Goal: Find specific page/section: Find specific page/section

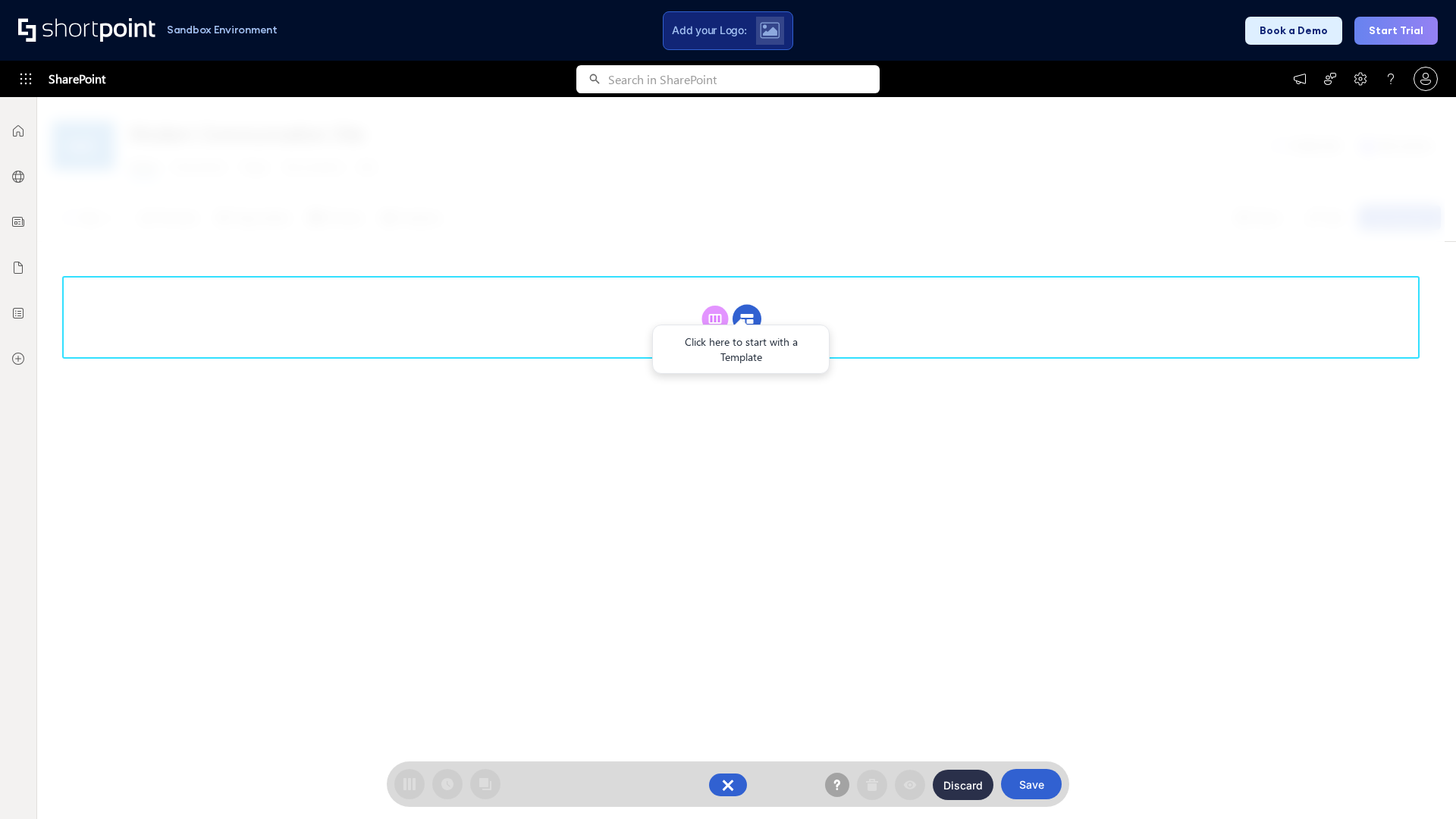
click at [747, 318] on circle at bounding box center [747, 319] width 29 height 29
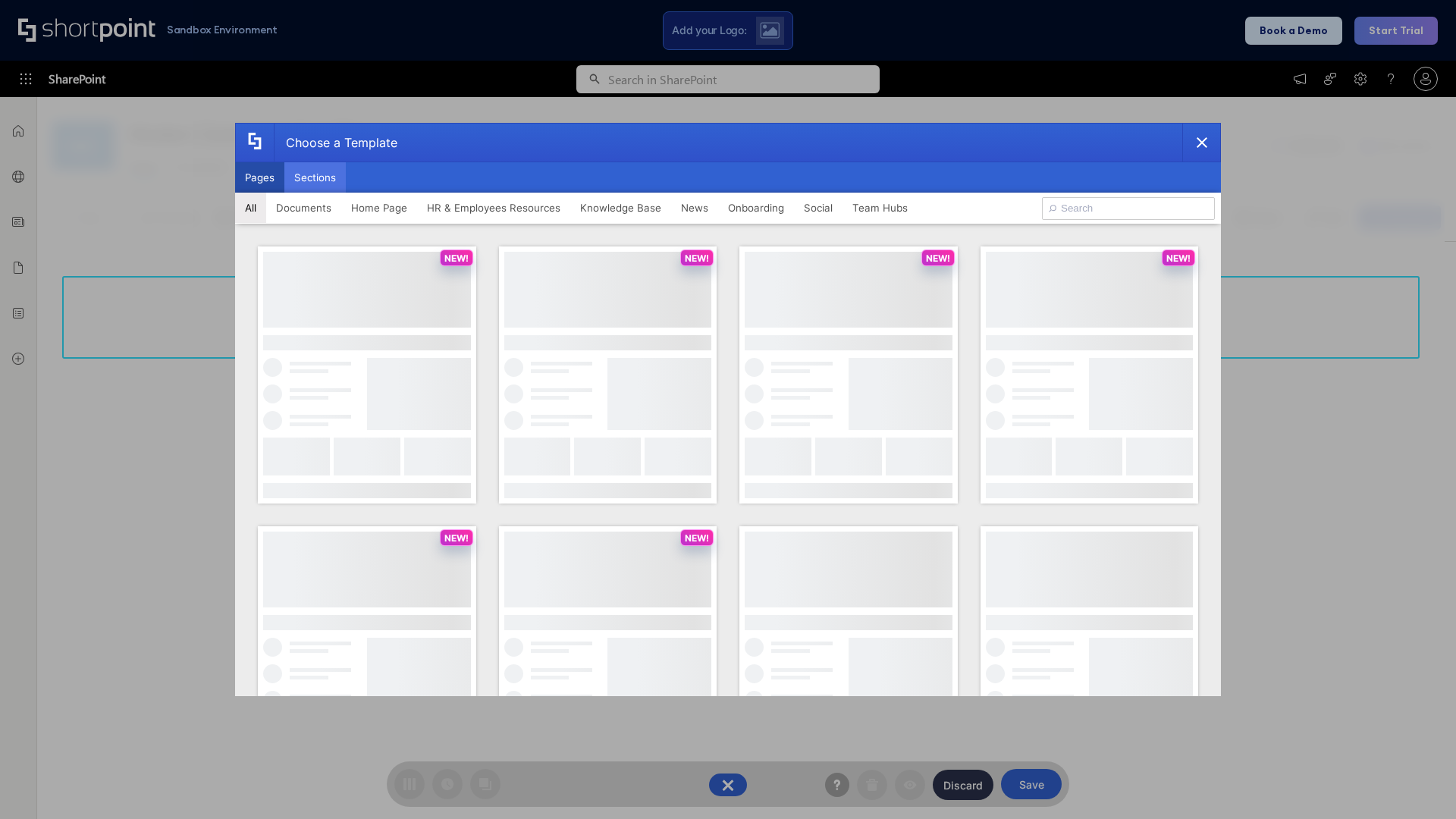
click at [315, 177] on button "Sections" at bounding box center [315, 177] width 62 height 30
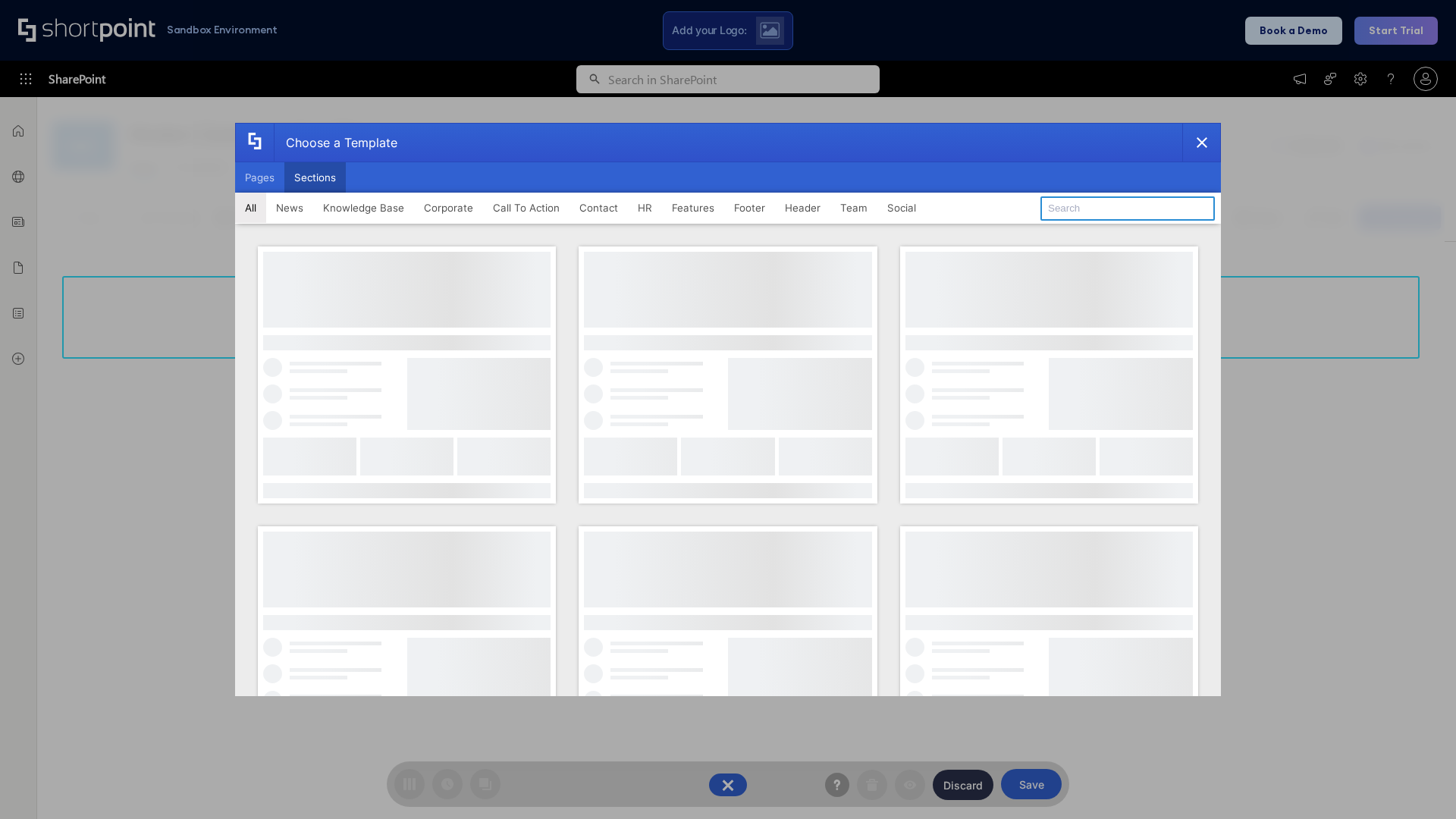
type input "Announcements"
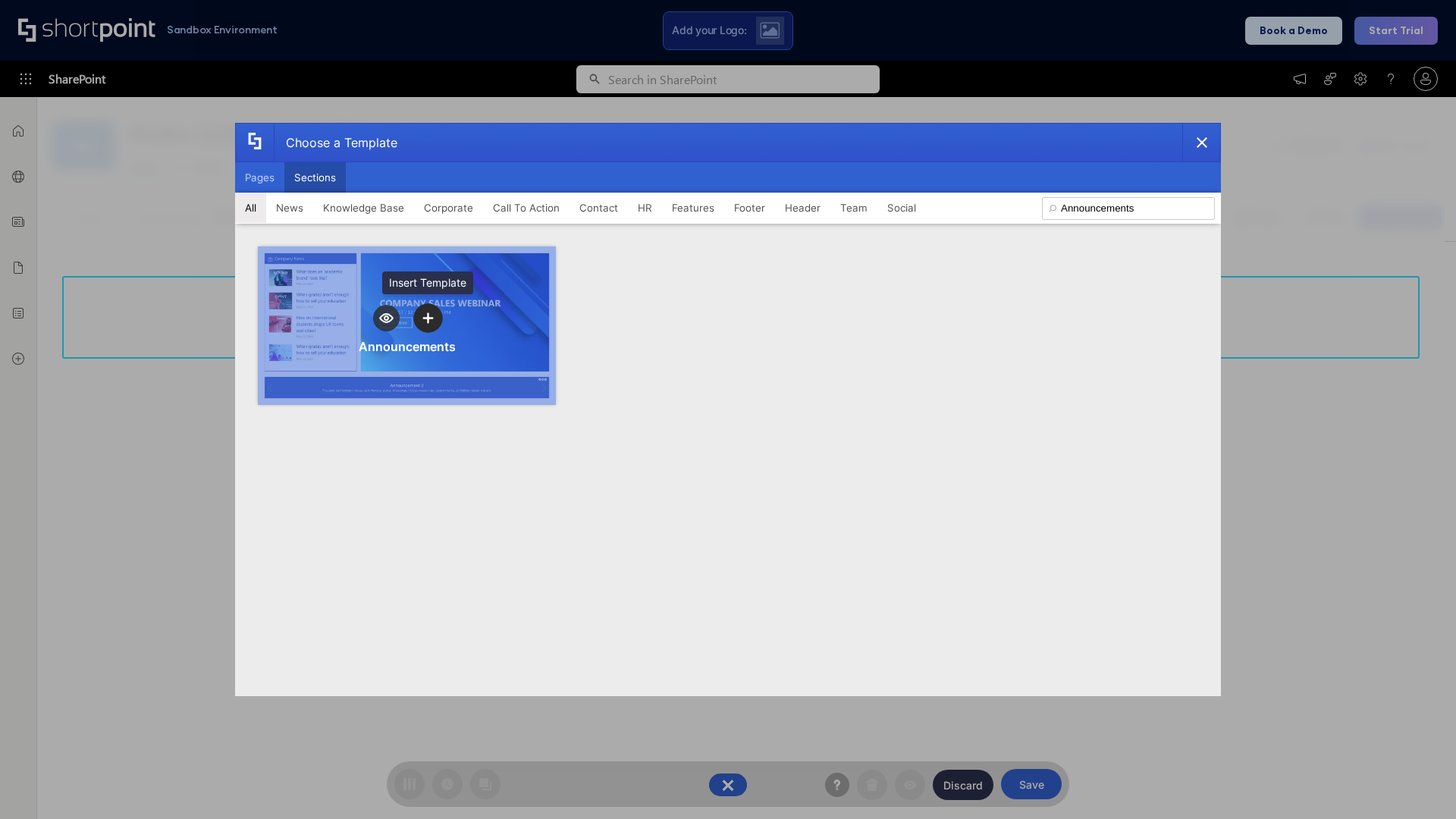
click at [428, 317] on icon "template selector" at bounding box center [428, 317] width 11 height 11
